Goal: Task Accomplishment & Management: Use online tool/utility

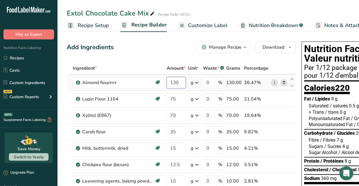
click at [175, 80] on input "130" at bounding box center [176, 82] width 19 height 11
type input "124"
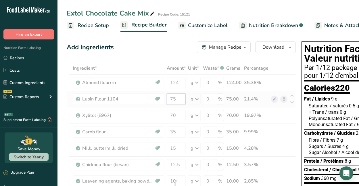
click at [176, 94] on div "Ingredient * Amount * Unit * Waste * .a-a{fill:#347362;}.b-a{fill:#fff;} Grams …" at bounding box center [181, 184] width 229 height 245
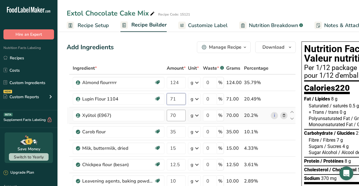
type input "71"
click at [179, 112] on div "Ingredient * Amount * Unit * Waste * .a-a{fill:#347362;}.b-a{fill:#fff;} Grams …" at bounding box center [181, 184] width 229 height 245
click at [176, 114] on input "70" at bounding box center [176, 114] width 19 height 11
type input "78"
click at [177, 131] on div "Ingredient * Amount * Unit * Waste * .a-a{fill:#347362;}.b-a{fill:#fff;} Grams …" at bounding box center [181, 184] width 229 height 245
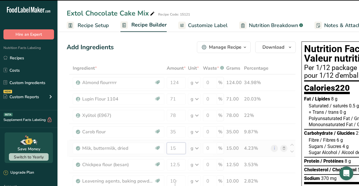
click at [180, 150] on div "Ingredient * Amount * Unit * Waste * .a-a{fill:#347362;}.b-a{fill:#fff;} Grams …" at bounding box center [181, 184] width 229 height 245
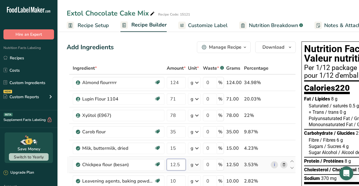
click at [180, 161] on div "Ingredient * Amount * Unit * Waste * .a-a{fill:#347362;}.b-a{fill:#fff;} Grams …" at bounding box center [181, 184] width 229 height 245
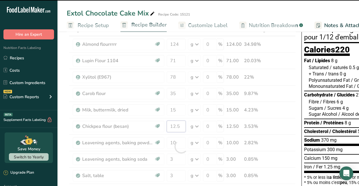
scroll to position [77, 0]
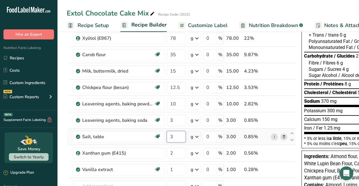
click at [176, 137] on div "Ingredient * Amount * Unit * Waste * .a-a{fill:#347362;}.b-a{fill:#fff;} Grams …" at bounding box center [181, 107] width 229 height 245
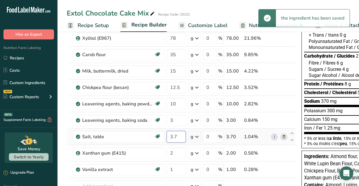
type input "3"
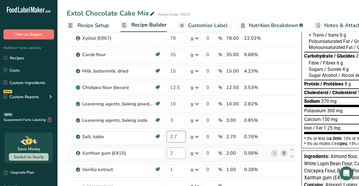
type input "2.7"
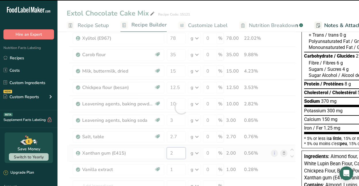
click at [176, 154] on div "Ingredient * Amount * Unit * Waste * .a-a{fill:#347362;}.b-a{fill:#fff;} Grams …" at bounding box center [181, 107] width 229 height 245
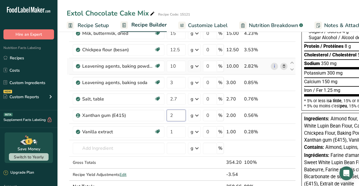
scroll to position [134, 0]
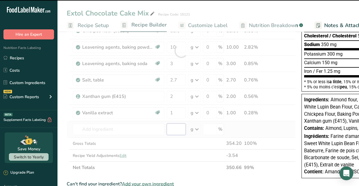
click at [178, 125] on div "Ingredient * Amount * Unit * Waste * .a-a{fill:#347362;}.b-a{fill:#fff;} Grams …" at bounding box center [181, 50] width 229 height 245
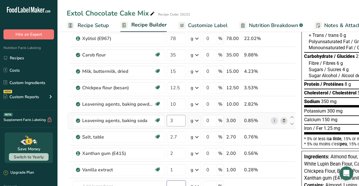
scroll to position [0, 0]
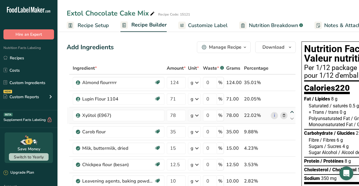
click at [291, 112] on icon at bounding box center [292, 112] width 7 height 4
type input "78"
type input "71"
click at [193, 26] on span "Customize Label" at bounding box center [208, 26] width 40 height 8
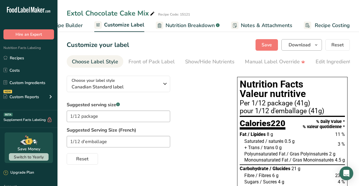
click at [317, 43] on icon "button" at bounding box center [316, 44] width 5 height 7
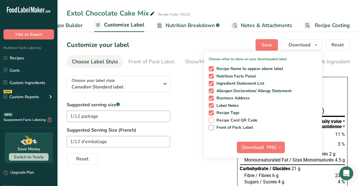
click at [219, 122] on span "Recipe Card QR Code" at bounding box center [236, 120] width 44 height 5
click at [212, 122] on input "Recipe Card QR Code" at bounding box center [211, 120] width 4 height 4
checkbox input "true"
click at [221, 128] on span "Front of Pack Label" at bounding box center [233, 127] width 39 height 5
click at [212, 128] on input "Front of Pack Label" at bounding box center [211, 127] width 4 height 4
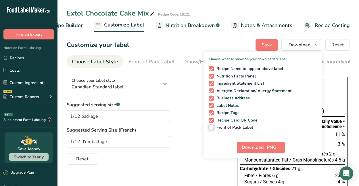
checkbox input "true"
click at [251, 147] on span "Download" at bounding box center [253, 147] width 22 height 7
click at [122, 24] on span "Customize Label" at bounding box center [124, 25] width 40 height 8
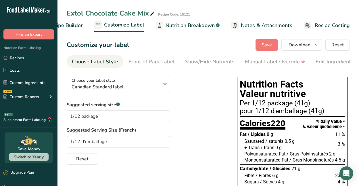
click at [77, 25] on span "Recipe Builder" at bounding box center [65, 26] width 34 height 8
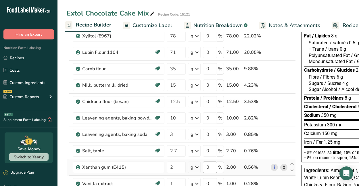
scroll to position [104, 0]
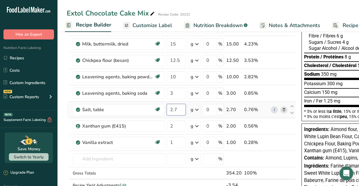
click at [179, 110] on input "2.7" at bounding box center [176, 109] width 19 height 11
type input "2.5"
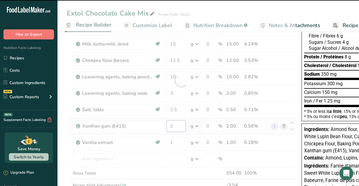
click at [176, 124] on div "Ingredient * Amount * Unit * Waste * .a-a{fill:#347362;}.b-a{fill:#fff;} Grams …" at bounding box center [181, 80] width 229 height 245
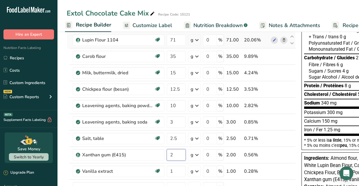
scroll to position [0, 0]
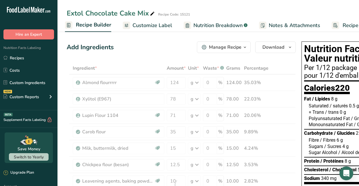
click at [152, 24] on span "Customize Label" at bounding box center [152, 26] width 40 height 8
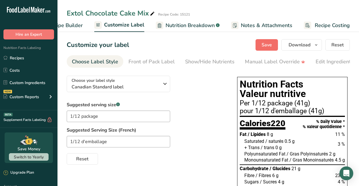
click at [268, 43] on span "Save" at bounding box center [267, 44] width 10 height 7
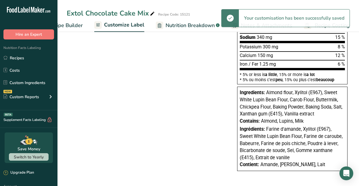
scroll to position [0, 0]
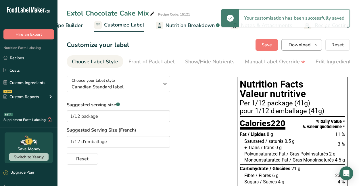
click at [316, 44] on icon "button" at bounding box center [316, 44] width 5 height 7
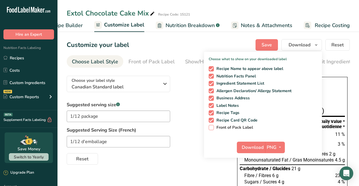
click at [227, 127] on span "Front of Pack Label" at bounding box center [233, 127] width 39 height 5
click at [212, 127] on input "Front of Pack Label" at bounding box center [211, 127] width 4 height 4
checkbox input "true"
click at [254, 147] on span "Download" at bounding box center [253, 147] width 22 height 7
click at [186, 42] on div "Customize your label Save Download Choose what to show on your downloaded label…" at bounding box center [208, 44] width 283 height 11
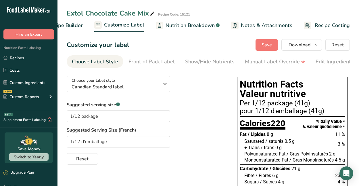
click at [74, 26] on span "Recipe Builder" at bounding box center [65, 26] width 34 height 8
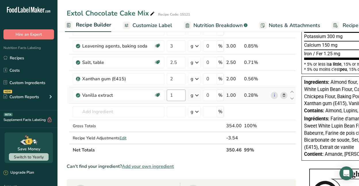
scroll to position [120, 0]
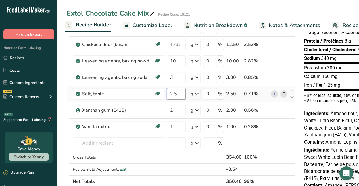
click at [180, 94] on input "2.5" at bounding box center [176, 93] width 19 height 11
type input "2"
click at [179, 109] on div "Ingredient * Amount * Unit * Waste * .a-a{fill:#347362;}.b-a{fill:#fff;} Grams …" at bounding box center [181, 64] width 229 height 245
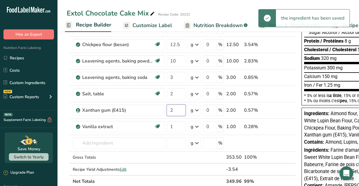
scroll to position [0, 0]
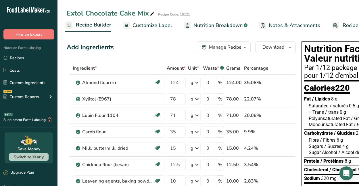
click at [165, 24] on span "Customize Label" at bounding box center [152, 26] width 40 height 8
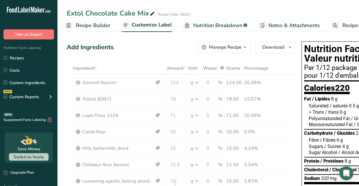
scroll to position [0, 83]
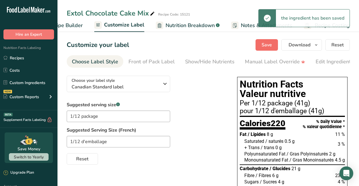
click at [267, 44] on span "Save" at bounding box center [267, 44] width 10 height 7
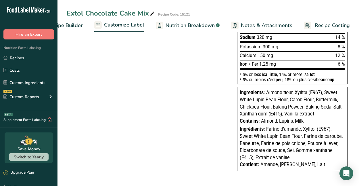
scroll to position [0, 0]
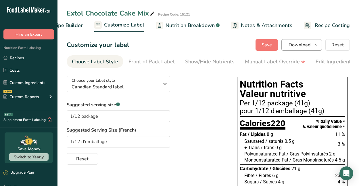
click at [300, 45] on span "Download" at bounding box center [300, 44] width 22 height 7
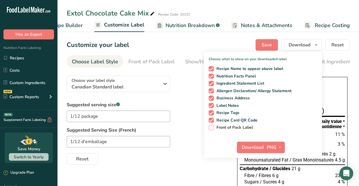
click at [221, 126] on span "Front of Pack Label" at bounding box center [233, 127] width 39 height 5
click at [212, 126] on input "Front of Pack Label" at bounding box center [211, 127] width 4 height 4
checkbox input "true"
click at [251, 145] on span "Download" at bounding box center [253, 147] width 22 height 7
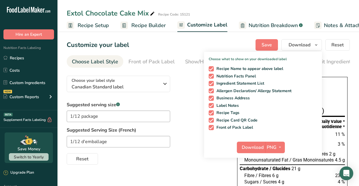
scroll to position [0, 83]
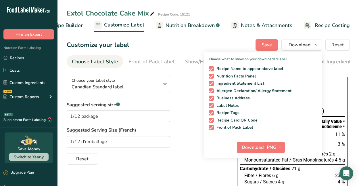
click at [79, 24] on span "Recipe Builder" at bounding box center [65, 26] width 34 height 8
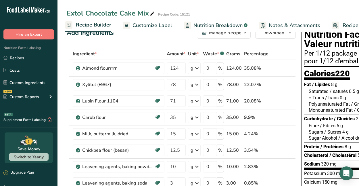
scroll to position [115, 0]
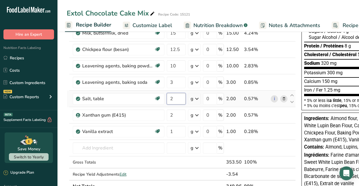
click at [176, 99] on input "2" at bounding box center [176, 98] width 19 height 11
type input "2.2"
click at [179, 131] on div "Ingredient * Amount * Unit * Waste * .a-a{fill:#347362;}.b-a{fill:#fff;} Grams …" at bounding box center [181, 69] width 229 height 245
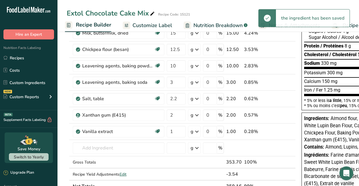
click at [165, 24] on div "Extol Chocolate Cake Mix Recipe Code: 15121 Recipe Setup Recipe Builder Customi…" at bounding box center [207, 158] width 301 height 487
click at [165, 26] on span "Customize Label" at bounding box center [152, 26] width 40 height 8
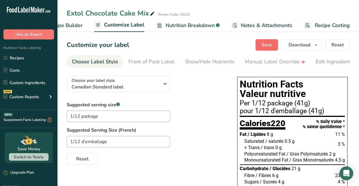
click at [272, 45] on span "Save" at bounding box center [267, 44] width 10 height 7
click at [299, 44] on span "Download" at bounding box center [300, 44] width 22 height 7
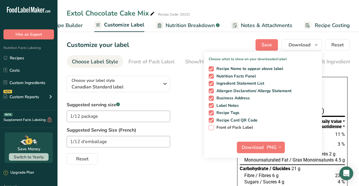
click at [231, 126] on span "Front of Pack Label" at bounding box center [233, 127] width 39 height 5
click at [212, 126] on input "Front of Pack Label" at bounding box center [211, 127] width 4 height 4
checkbox input "true"
click at [259, 147] on span "Download" at bounding box center [253, 147] width 22 height 7
click at [318, 45] on icon "button" at bounding box center [316, 44] width 5 height 7
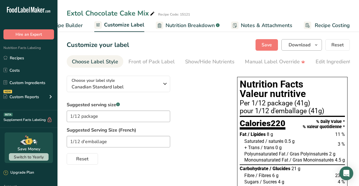
click at [317, 45] on icon "button" at bounding box center [316, 44] width 5 height 7
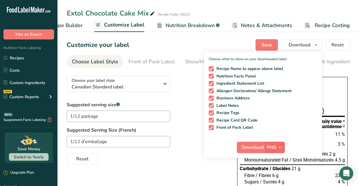
click at [280, 146] on icon "button" at bounding box center [280, 146] width 5 height 7
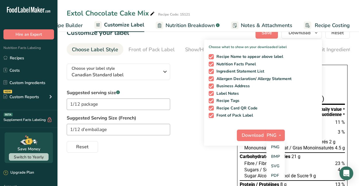
scroll to position [51, 0]
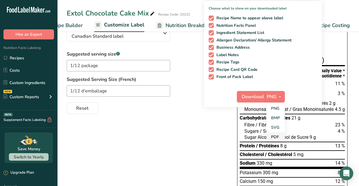
click at [274, 135] on link "PDF" at bounding box center [275, 136] width 18 height 9
click at [260, 94] on span "Download" at bounding box center [253, 96] width 22 height 7
drag, startPoint x: 186, startPoint y: 119, endPoint x: 215, endPoint y: 122, distance: 29.2
click at [186, 119] on div "Choose your label style Canadian Standard label USA (FDA) Standard FDA label Ta…" at bounding box center [208, 161] width 283 height 282
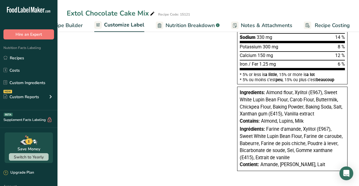
scroll to position [176, 0]
click at [182, 24] on span "Nutrition Breakdown" at bounding box center [190, 26] width 49 height 8
select select "Calories"
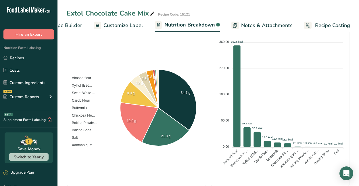
scroll to position [0, 0]
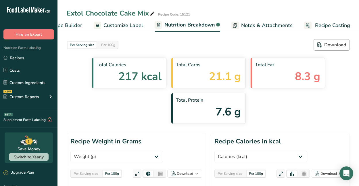
click at [335, 45] on div "Download" at bounding box center [331, 44] width 29 height 7
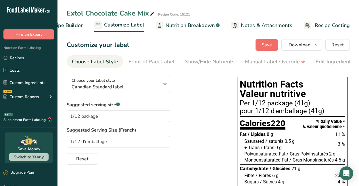
click at [264, 45] on span "Save" at bounding box center [267, 44] width 10 height 7
click at [22, 58] on link "Recipes" at bounding box center [28, 57] width 57 height 11
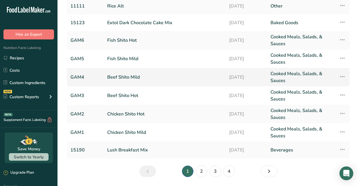
scroll to position [93, 0]
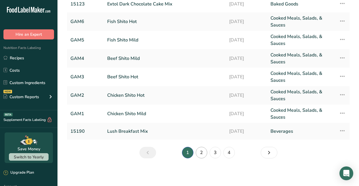
click at [203, 151] on link "2" at bounding box center [201, 152] width 11 height 11
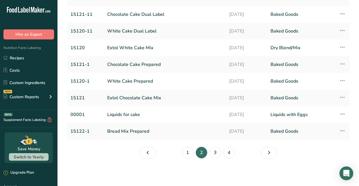
scroll to position [82, 0]
click at [139, 64] on link "Chocolate Cake Prepared" at bounding box center [164, 64] width 115 height 12
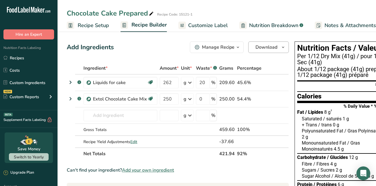
click at [280, 47] on icon "button" at bounding box center [282, 47] width 5 height 7
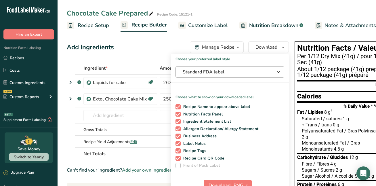
click at [241, 71] on span "Standard FDA label" at bounding box center [225, 71] width 86 height 7
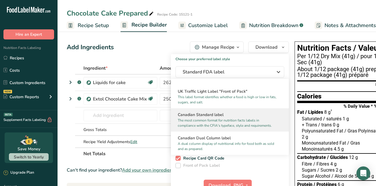
scroll to position [204, 0]
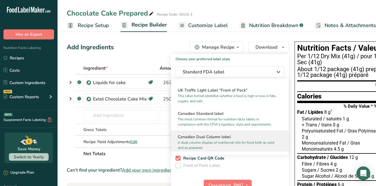
click at [208, 140] on h2 "Canadian Dual Column label" at bounding box center [230, 137] width 104 height 6
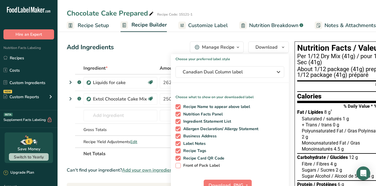
click at [195, 164] on span "Front of Pack Label" at bounding box center [199, 165] width 39 height 5
click at [179, 164] on input "Front of Pack Label" at bounding box center [177, 165] width 4 height 4
checkbox input "true"
click at [232, 182] on button "PNG" at bounding box center [242, 184] width 20 height 11
click at [218, 182] on span "Download" at bounding box center [219, 185] width 22 height 7
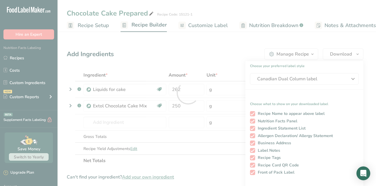
scroll to position [0, 0]
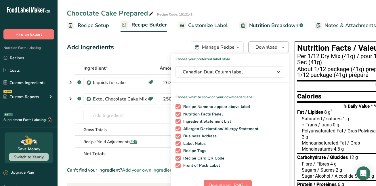
click at [280, 47] on icon "button" at bounding box center [282, 47] width 5 height 7
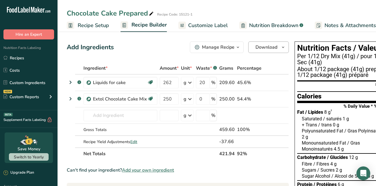
click at [282, 41] on button "Download" at bounding box center [268, 46] width 41 height 11
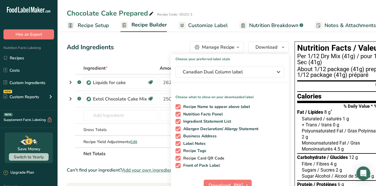
scroll to position [13, 0]
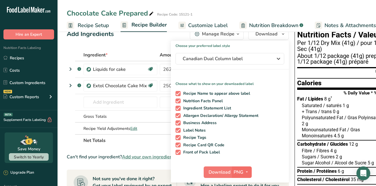
click at [245, 171] on icon "button" at bounding box center [246, 171] width 5 height 7
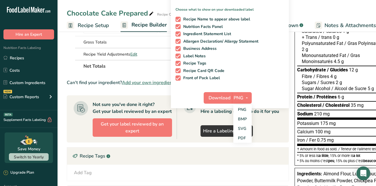
scroll to position [156, 0]
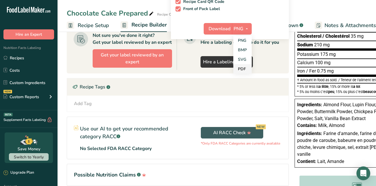
click at [240, 68] on link "PDF" at bounding box center [242, 68] width 18 height 9
click at [221, 27] on span "Download" at bounding box center [220, 28] width 22 height 7
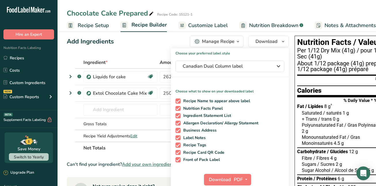
scroll to position [0, 0]
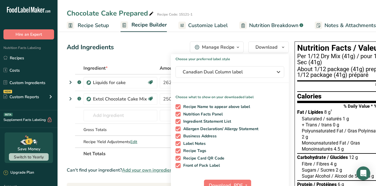
click at [265, 25] on span "Nutrition Breakdown" at bounding box center [273, 26] width 49 height 8
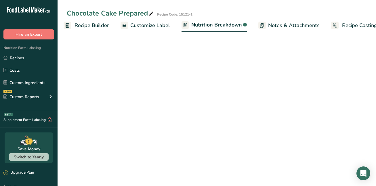
select select "Calories"
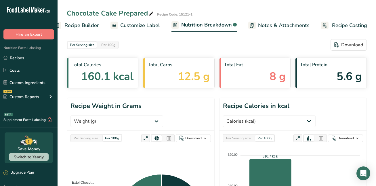
drag, startPoint x: 361, startPoint y: 45, endPoint x: 358, endPoint y: 46, distance: 3.8
click at [361, 45] on div "Download" at bounding box center [348, 44] width 29 height 7
click at [17, 58] on link "Recipes" at bounding box center [28, 57] width 57 height 11
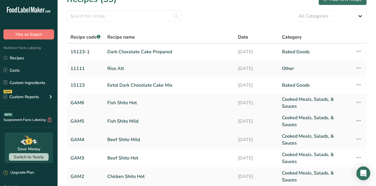
scroll to position [34, 0]
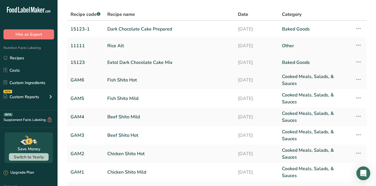
click at [142, 62] on link "Extol Dark Chocolate Cake Mix" at bounding box center [169, 62] width 124 height 12
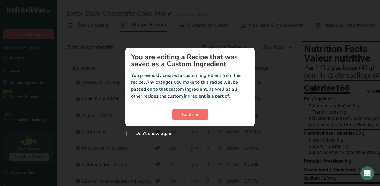
click at [186, 114] on span "Confirm" at bounding box center [190, 114] width 16 height 7
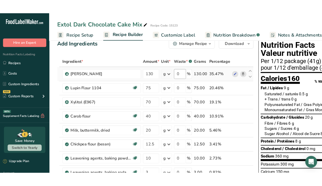
scroll to position [11, 0]
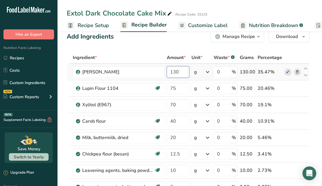
click at [179, 71] on input "130" at bounding box center [178, 71] width 22 height 11
type input "124"
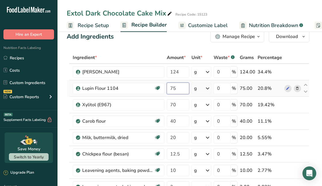
click at [177, 86] on div "Ingredient * Amount * Unit * Waste * .a-a{fill:#347362;}.b-a{fill:#fff;} Grams …" at bounding box center [188, 173] width 243 height 245
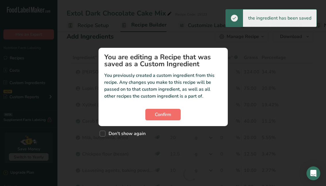
click at [162, 114] on span "Confirm" at bounding box center [163, 114] width 16 height 7
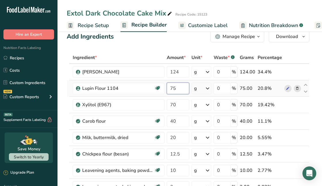
click at [177, 87] on input "75" at bounding box center [178, 87] width 22 height 11
type input "72"
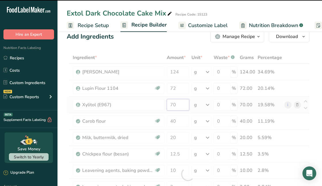
click at [176, 100] on div "Ingredient * Amount * Unit * Waste * .a-a{fill:#347362;}.b-a{fill:#fff;} Grams …" at bounding box center [188, 173] width 243 height 245
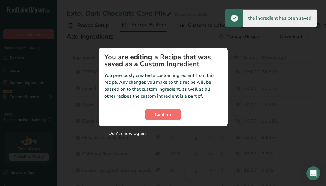
click at [170, 111] on span "Confirm" at bounding box center [163, 114] width 16 height 7
click at [173, 115] on button "Confirm" at bounding box center [162, 114] width 35 height 11
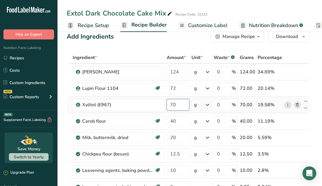
click at [177, 103] on input "70" at bounding box center [178, 104] width 22 height 11
type input "78"
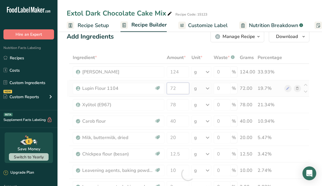
click at [180, 89] on div "Ingredient * Amount * Unit * Waste * .a-a{fill:#347362;}.b-a{fill:#fff;} Grams …" at bounding box center [188, 173] width 243 height 245
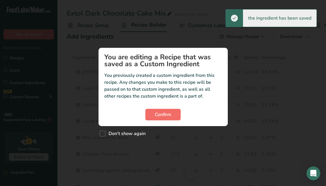
click at [169, 113] on span "Confirm" at bounding box center [163, 114] width 16 height 7
click at [170, 113] on span "Confirm" at bounding box center [163, 114] width 16 height 7
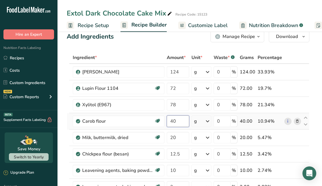
click at [180, 119] on input "40" at bounding box center [178, 120] width 22 height 11
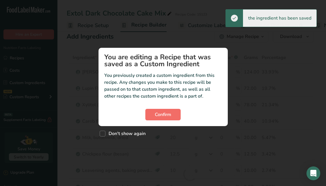
click at [174, 116] on button "Confirm" at bounding box center [162, 114] width 35 height 11
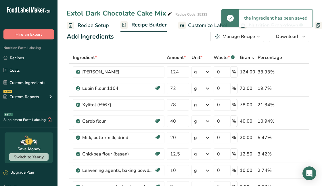
click at [175, 119] on button "Confirm" at bounding box center [160, 115] width 37 height 12
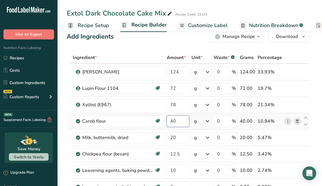
click at [177, 121] on input "40" at bounding box center [178, 120] width 22 height 11
type input "4"
type input "35"
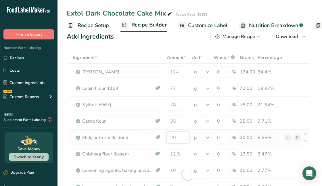
click at [178, 137] on div "Ingredient * Amount * Unit * Waste * .a-a{fill:#347362;}.b-a{fill:#fff;} Grams …" at bounding box center [188, 173] width 243 height 245
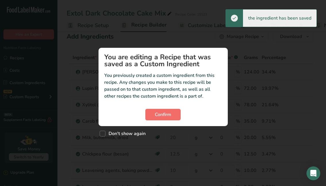
click at [166, 116] on span "Confirm" at bounding box center [163, 114] width 16 height 7
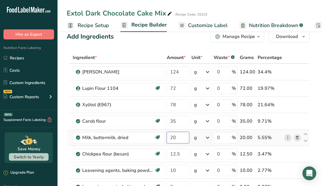
click at [176, 137] on input "20" at bounding box center [178, 137] width 22 height 11
type input "2"
type input "15"
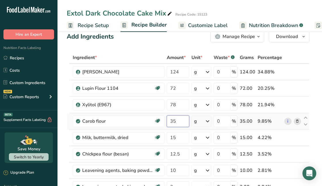
click at [180, 124] on div "Ingredient * Amount * Unit * Waste * .a-a{fill:#347362;}.b-a{fill:#fff;} Grams …" at bounding box center [188, 173] width 243 height 245
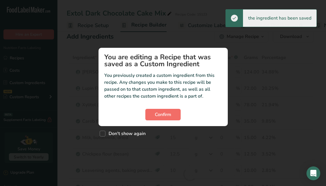
click at [168, 114] on span "Confirm" at bounding box center [163, 114] width 16 height 7
click at [172, 116] on button "Confirm" at bounding box center [162, 114] width 35 height 11
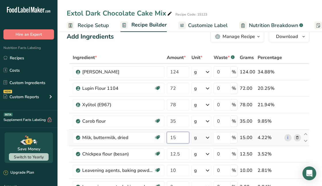
click at [178, 136] on input "15" at bounding box center [178, 137] width 22 height 11
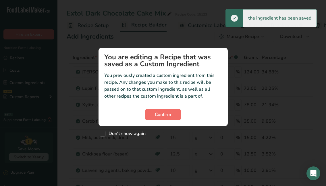
click at [162, 114] on span "Confirm" at bounding box center [163, 114] width 16 height 7
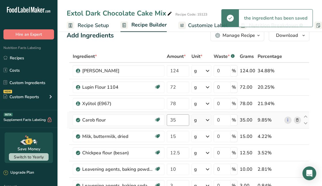
scroll to position [70, 0]
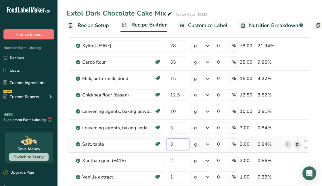
click at [175, 143] on input "3" at bounding box center [178, 143] width 22 height 11
type input "2.8"
click at [180, 128] on div "Ingredient * Amount * Unit * Waste * .a-a{fill:#347362;}.b-a{fill:#fff;} Grams …" at bounding box center [188, 115] width 243 height 245
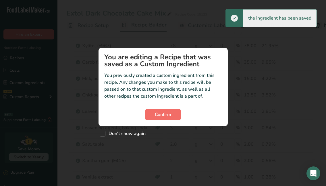
click at [170, 116] on span "Confirm" at bounding box center [163, 114] width 16 height 7
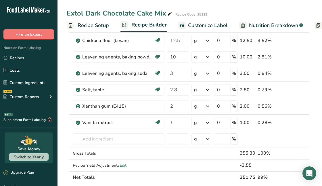
scroll to position [20, 0]
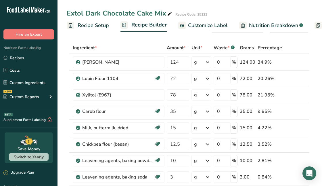
click at [88, 25] on span "Recipe Setup" at bounding box center [93, 26] width 31 height 8
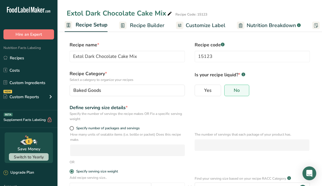
scroll to position [63, 0]
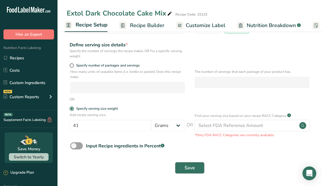
click at [193, 168] on span "Save" at bounding box center [190, 167] width 10 height 7
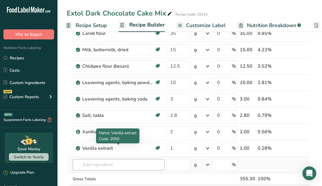
scroll to position [113, 0]
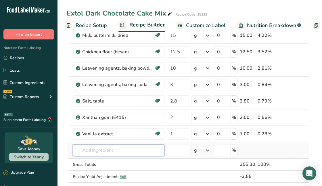
click at [103, 152] on input "text" at bounding box center [119, 149] width 92 height 11
type input "j"
click at [95, 151] on input "black cocoa powder" at bounding box center [119, 149] width 92 height 11
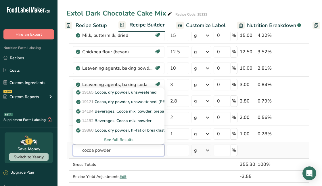
click at [116, 149] on input "cocoa powder" at bounding box center [119, 149] width 92 height 11
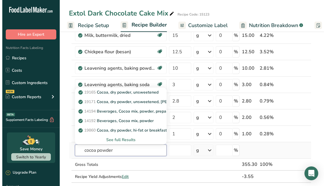
scroll to position [123, 0]
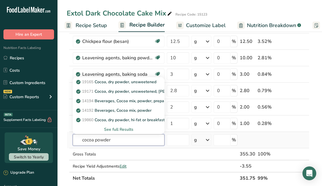
type input "cocoa powder"
click at [122, 131] on div "See full Results" at bounding box center [118, 129] width 82 height 6
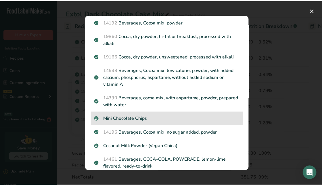
scroll to position [74, 0]
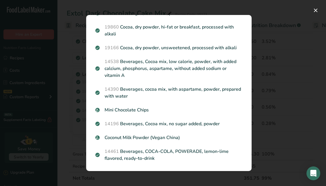
click at [70, 90] on div "Search results modal" at bounding box center [163, 93] width 326 height 186
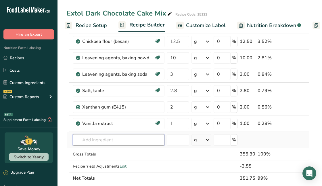
click at [103, 140] on input "text" at bounding box center [119, 139] width 92 height 11
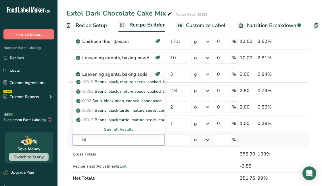
type input "b"
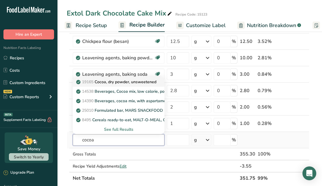
type input "cocoa"
click at [112, 82] on p "19165 Cocoa, dry powder, unsweetened" at bounding box center [116, 82] width 79 height 6
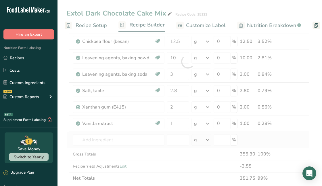
type input "Cocoa, dry powder, unsweetened"
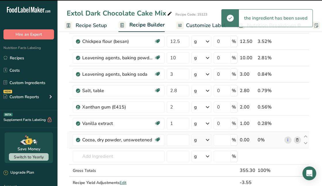
type input "0"
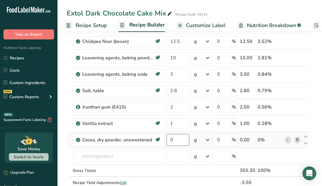
click at [179, 140] on input "0" at bounding box center [178, 139] width 22 height 11
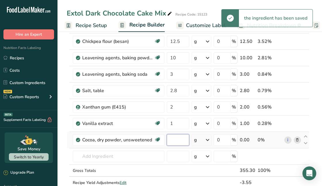
type input "7"
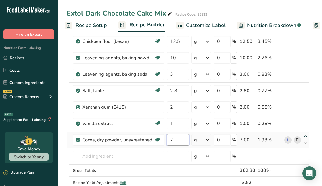
click at [305, 136] on icon at bounding box center [305, 136] width 7 height 4
type input "7"
type input "1"
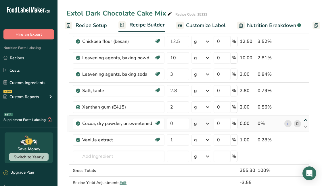
click at [305, 120] on div "Ingredient * Amount * Unit * Waste * .a-a{fill:#347362;}.b-a{fill:#fff;} Grams …" at bounding box center [188, 69] width 243 height 261
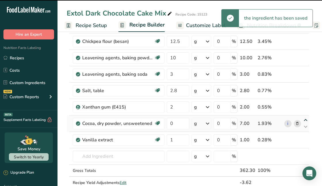
type input "7"
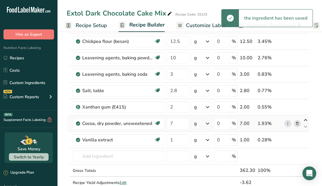
click at [306, 119] on icon at bounding box center [305, 120] width 7 height 4
type input "7"
type input "2"
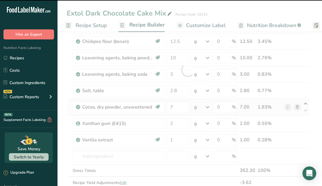
click at [306, 103] on div at bounding box center [188, 69] width 243 height 261
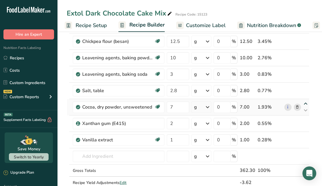
click at [306, 102] on icon at bounding box center [305, 103] width 7 height 4
type input "7"
type input "2.8"
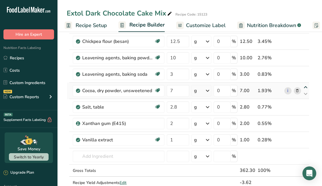
click at [306, 85] on icon at bounding box center [305, 87] width 7 height 4
type input "7"
type input "3"
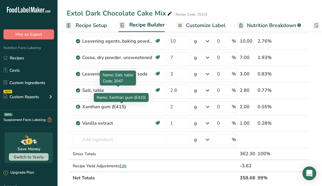
scroll to position [0, 0]
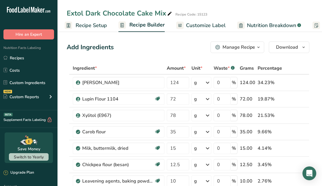
click at [104, 24] on span "Recipe Setup" at bounding box center [91, 26] width 31 height 8
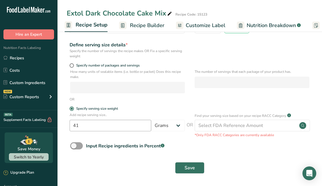
scroll to position [62, 0]
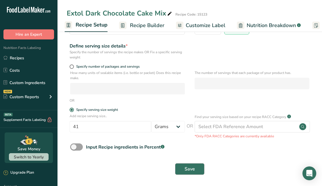
click at [189, 166] on span "Save" at bounding box center [190, 168] width 10 height 7
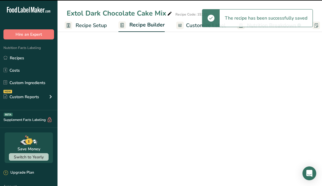
click at [146, 24] on span "Recipe Builder" at bounding box center [146, 25] width 35 height 8
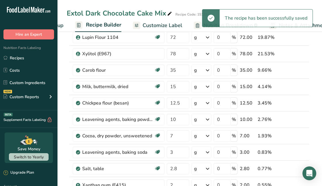
scroll to position [0, 55]
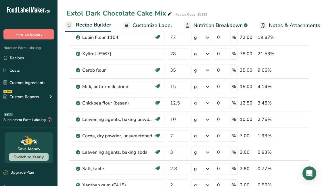
click at [161, 25] on span "Customize Label" at bounding box center [152, 26] width 40 height 8
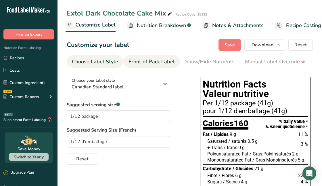
click at [166, 60] on div "Front of Pack Label" at bounding box center [151, 62] width 46 height 8
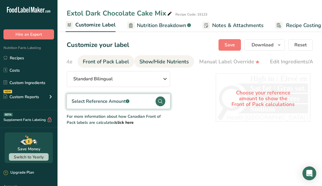
scroll to position [0, 56]
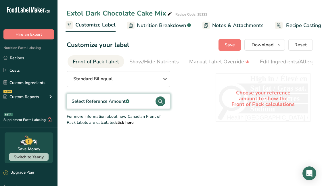
click at [159, 101] on circle at bounding box center [160, 101] width 10 height 10
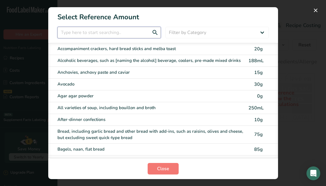
click at [125, 34] on input "FOP Category Selection Modal" at bounding box center [108, 32] width 103 height 11
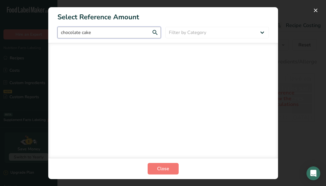
type input "chocolate cake"
click at [155, 31] on input "chocolate cake" at bounding box center [108, 32] width 103 height 11
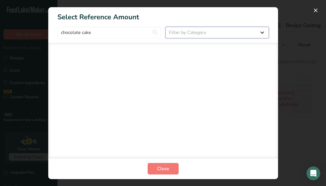
select select "1"
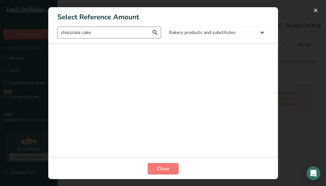
click at [97, 32] on input "chocolate cake" at bounding box center [108, 32] width 103 height 11
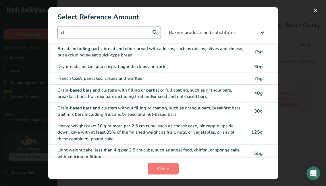
type input "c"
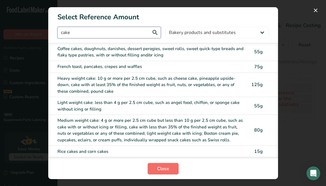
type input "cake"
click at [154, 166] on button "Close" at bounding box center [163, 168] width 31 height 11
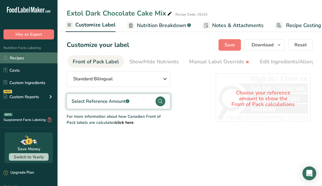
click at [23, 58] on link "Recipes" at bounding box center [28, 57] width 57 height 11
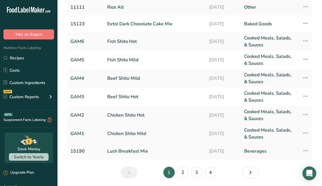
scroll to position [72, 0]
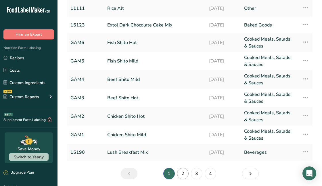
click at [184, 171] on link "2" at bounding box center [182, 173] width 11 height 11
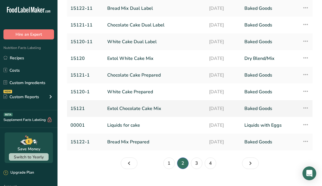
click at [142, 109] on link "Extol Chocolate Cake Mix" at bounding box center [154, 108] width 95 height 12
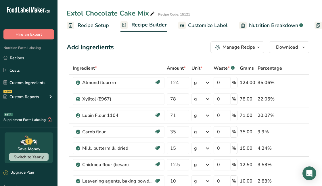
click at [85, 24] on span "Recipe Setup" at bounding box center [93, 26] width 31 height 8
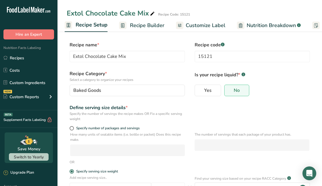
click at [158, 25] on span "Recipe Builder" at bounding box center [147, 26] width 34 height 8
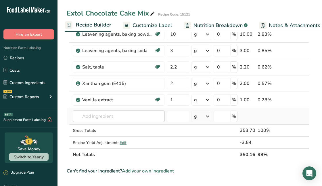
scroll to position [166, 0]
